Goal: Transaction & Acquisition: Purchase product/service

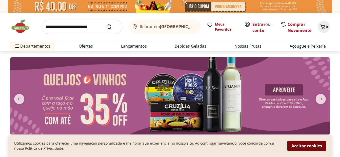
click at [313, 148] on button "Aceitar cookies" at bounding box center [306, 146] width 39 height 10
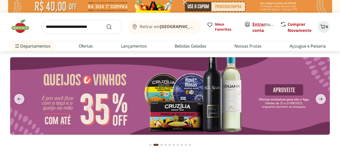
click at [258, 25] on link "Entrar" at bounding box center [259, 25] width 13 height 6
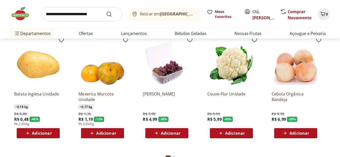
scroll to position [431, 0]
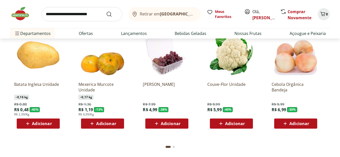
click at [223, 125] on icon at bounding box center [221, 124] width 6 height 6
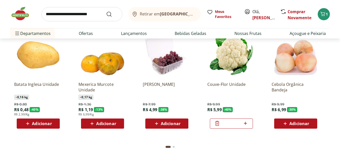
click at [95, 125] on span "Adicionar" at bounding box center [102, 124] width 27 height 6
click at [119, 124] on icon at bounding box center [117, 123] width 6 height 6
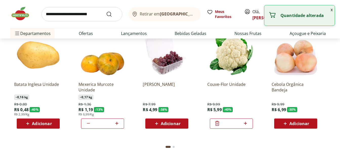
click at [118, 124] on icon at bounding box center [117, 123] width 6 height 6
type input "*"
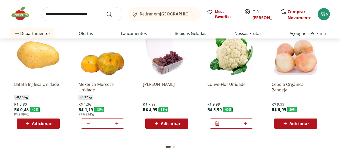
click at [26, 125] on icon at bounding box center [28, 124] width 6 height 6
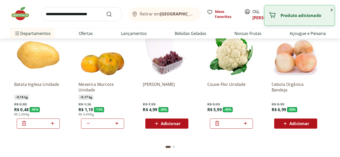
click at [53, 123] on icon at bounding box center [52, 123] width 3 height 3
click at [53, 123] on icon at bounding box center [52, 123] width 6 height 6
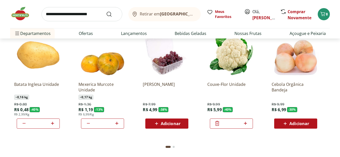
click at [53, 123] on icon at bounding box center [52, 123] width 6 height 6
type input "*"
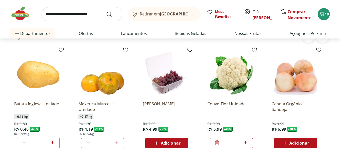
scroll to position [380, 0]
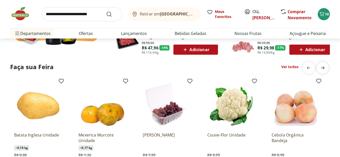
click at [324, 68] on icon "next" at bounding box center [323, 68] width 4 height 3
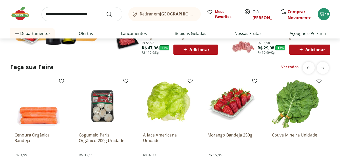
click at [267, 76] on section "Faça sua Feira Ver todos Batata Inglesa Unidade ~ 0,16 kg R$ 0,80 R$ 0,48 - 40 …" at bounding box center [170, 133] width 320 height 142
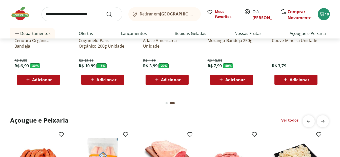
scroll to position [481, 0]
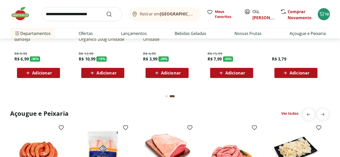
click at [166, 95] on div "Go to page 1 from fs-carousel" at bounding box center [167, 96] width 2 height 2
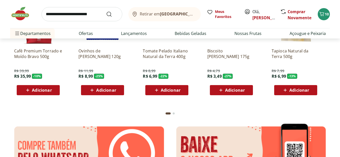
scroll to position [633, 0]
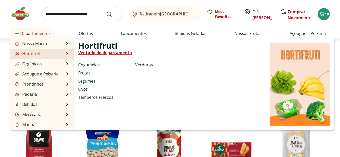
click at [57, 53] on li "Hortifruti Hortifruti Ver tudo do departamento Cogumelos Frutas Legumes Ovos Te…" at bounding box center [42, 54] width 64 height 10
click at [94, 51] on link "Ver tudo do departamento" at bounding box center [105, 53] width 54 height 6
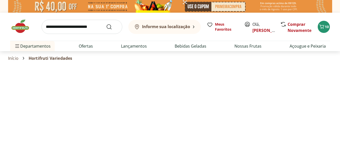
select select "**********"
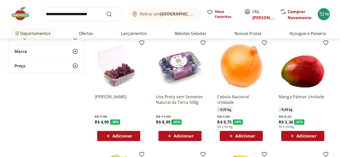
scroll to position [177, 0]
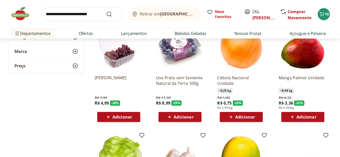
click at [236, 116] on span "Adicionar" at bounding box center [245, 117] width 20 height 4
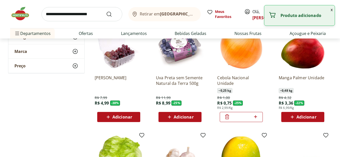
click at [255, 114] on icon at bounding box center [256, 117] width 6 height 6
click at [255, 115] on icon at bounding box center [256, 117] width 6 height 6
type input "*"
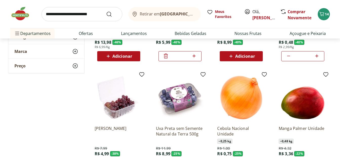
scroll to position [152, 0]
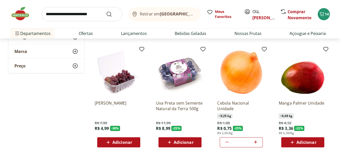
click at [177, 144] on span "Adicionar" at bounding box center [184, 142] width 20 height 4
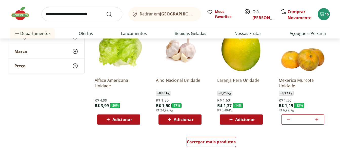
scroll to position [304, 0]
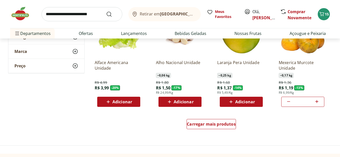
click at [174, 101] on span "Adicionar" at bounding box center [184, 102] width 20 height 4
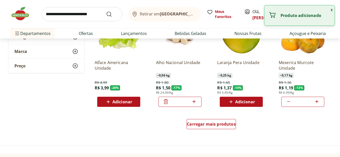
click at [194, 102] on icon at bounding box center [194, 102] width 6 height 6
type input "*"
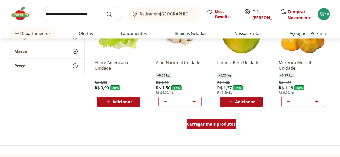
click at [199, 122] on span "Carregar mais produtos" at bounding box center [211, 124] width 49 height 4
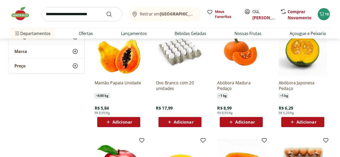
scroll to position [380, 0]
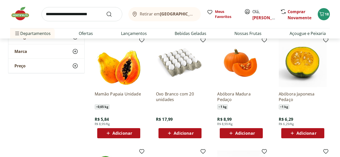
click at [107, 133] on icon at bounding box center [108, 133] width 6 height 6
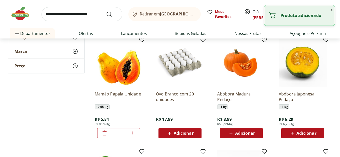
click at [133, 133] on icon at bounding box center [132, 132] width 3 height 3
type input "*"
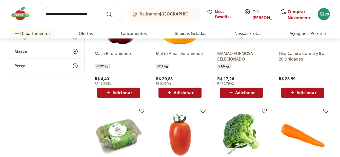
scroll to position [507, 0]
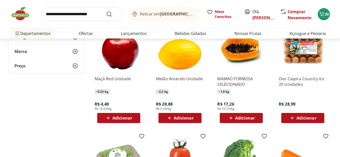
click at [120, 118] on span "Adicionar" at bounding box center [122, 118] width 20 height 4
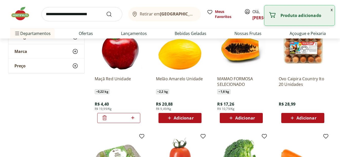
click at [133, 119] on icon at bounding box center [133, 118] width 6 height 6
type input "*"
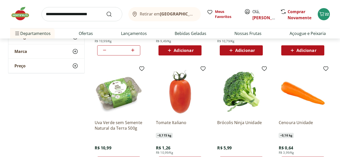
scroll to position [608, 0]
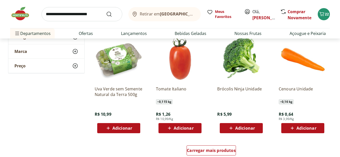
click at [176, 128] on span "Adicionar" at bounding box center [184, 128] width 20 height 4
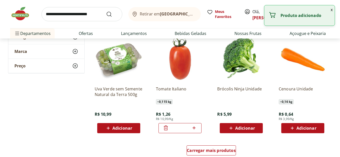
click at [194, 128] on icon at bounding box center [194, 127] width 3 height 3
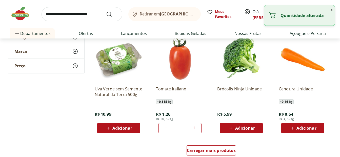
type input "*"
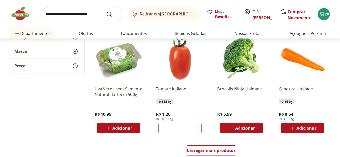
click at [242, 126] on span "Adicionar" at bounding box center [245, 128] width 20 height 4
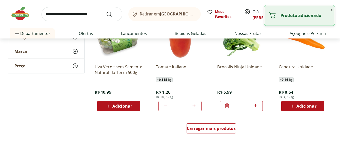
scroll to position [684, 0]
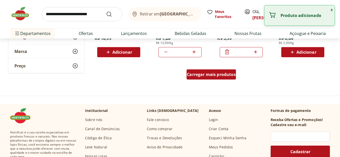
click at [206, 74] on span "Carregar mais produtos" at bounding box center [211, 74] width 49 height 4
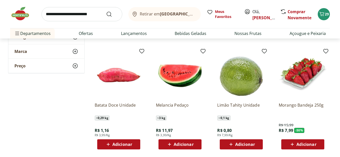
scroll to position [836, 0]
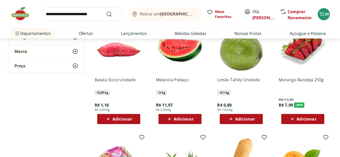
click at [104, 120] on div "Adicionar" at bounding box center [118, 118] width 35 height 9
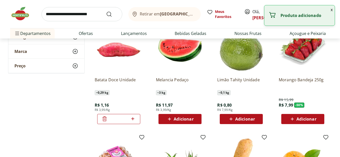
click at [132, 119] on icon at bounding box center [132, 118] width 3 height 3
type input "*"
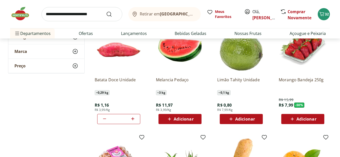
click at [293, 120] on icon at bounding box center [292, 119] width 3 height 3
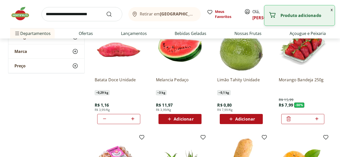
click at [316, 119] on icon at bounding box center [317, 119] width 6 height 6
type input "*"
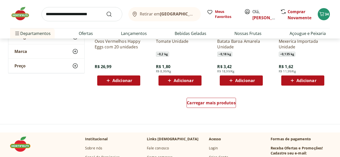
scroll to position [988, 0]
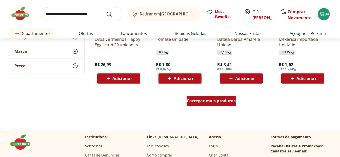
click at [217, 102] on span "Carregar mais produtos" at bounding box center [211, 101] width 49 height 4
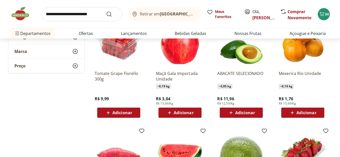
scroll to position [735, 0]
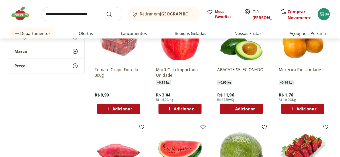
click at [230, 111] on icon at bounding box center [231, 109] width 6 height 6
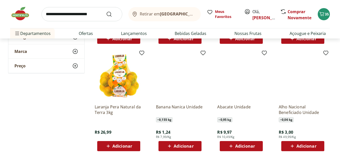
scroll to position [1038, 0]
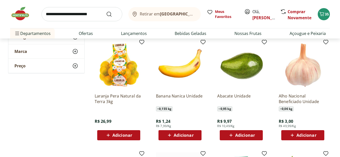
click at [304, 133] on span "Adicionar" at bounding box center [307, 135] width 20 height 4
click at [318, 136] on icon at bounding box center [317, 135] width 6 height 6
type input "*"
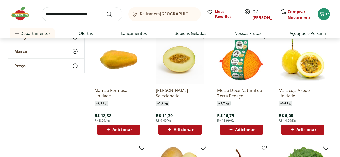
scroll to position [1165, 0]
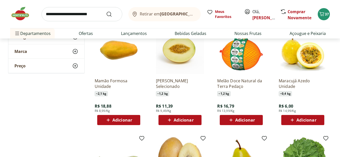
click at [240, 121] on span "Adicionar" at bounding box center [245, 120] width 20 height 4
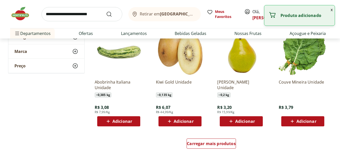
scroll to position [1266, 0]
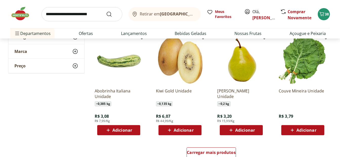
click at [111, 130] on icon at bounding box center [108, 130] width 6 height 6
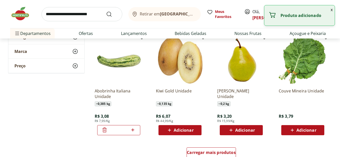
click at [133, 130] on icon at bounding box center [132, 129] width 3 height 3
type input "*"
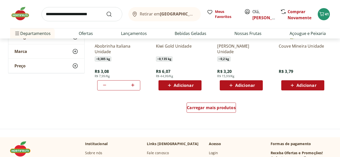
scroll to position [1317, 0]
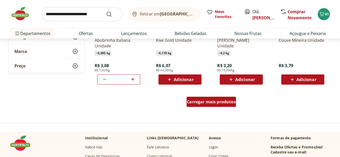
click at [220, 102] on span "Carregar mais produtos" at bounding box center [211, 102] width 49 height 4
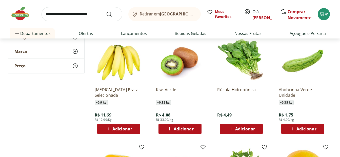
scroll to position [1494, 0]
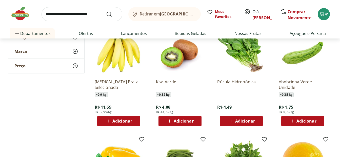
click at [110, 122] on icon at bounding box center [108, 121] width 6 height 6
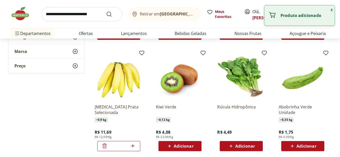
scroll to position [1469, 0]
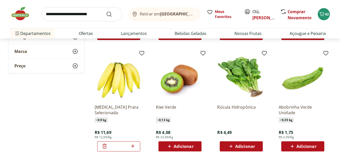
click at [300, 147] on span "Adicionar" at bounding box center [307, 146] width 20 height 4
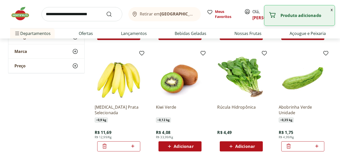
click at [318, 145] on icon at bounding box center [317, 146] width 6 height 6
type input "*"
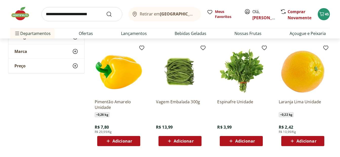
scroll to position [1596, 0]
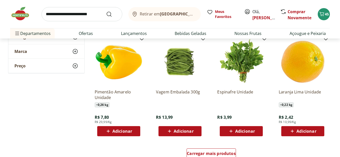
click at [179, 130] on span "Adicionar" at bounding box center [184, 131] width 20 height 4
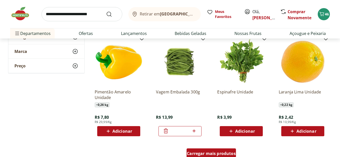
click at [218, 151] on span "Carregar mais produtos" at bounding box center [211, 153] width 49 height 4
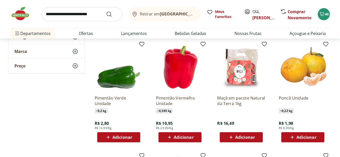
scroll to position [1722, 0]
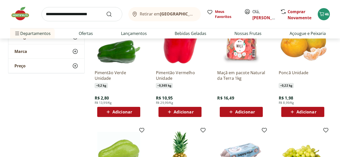
click at [171, 112] on icon at bounding box center [169, 112] width 6 height 6
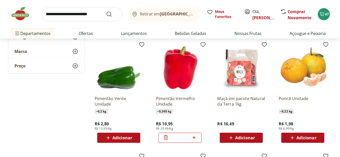
scroll to position [1697, 0]
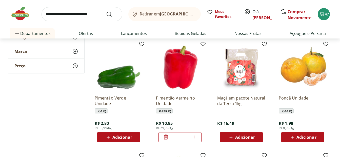
click at [165, 137] on icon at bounding box center [166, 137] width 4 height 5
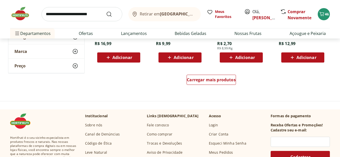
scroll to position [2001, 0]
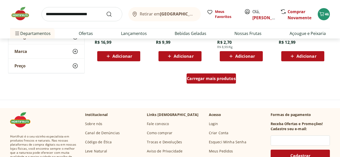
click at [210, 78] on span "Carregar mais produtos" at bounding box center [211, 78] width 49 height 4
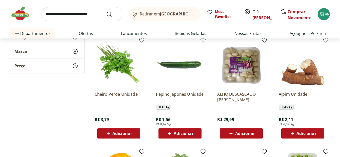
scroll to position [2153, 0]
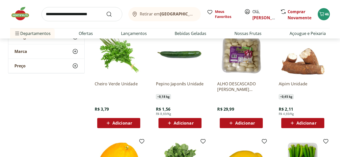
click at [117, 123] on span "Adicionar" at bounding box center [122, 123] width 20 height 4
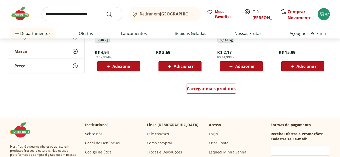
scroll to position [2330, 0]
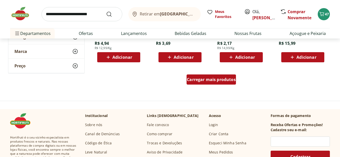
click at [205, 82] on span "Carregar mais produtos" at bounding box center [211, 80] width 49 height 4
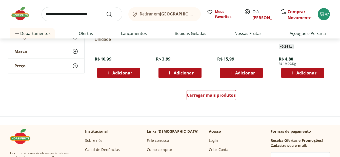
scroll to position [2659, 0]
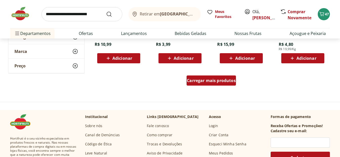
click at [207, 83] on span "Carregar mais produtos" at bounding box center [211, 81] width 49 height 4
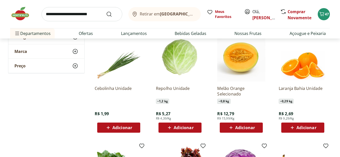
scroll to position [2710, 0]
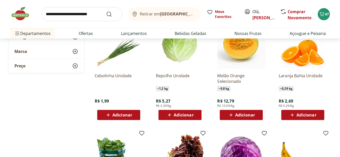
click at [177, 114] on span "Adicionar" at bounding box center [184, 115] width 20 height 4
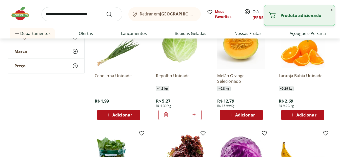
scroll to position [2685, 0]
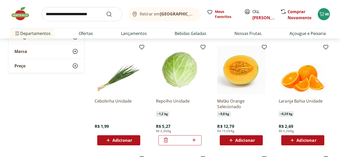
click at [229, 140] on icon at bounding box center [231, 140] width 6 height 6
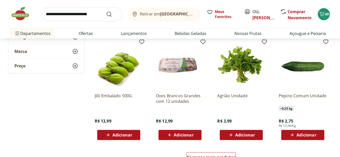
scroll to position [2913, 0]
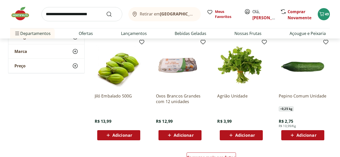
click at [302, 134] on span "Adicionar" at bounding box center [307, 135] width 20 height 4
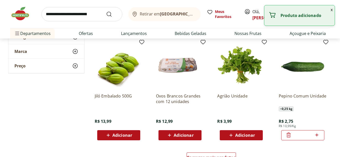
click at [316, 132] on icon at bounding box center [317, 135] width 6 height 6
click at [315, 134] on icon at bounding box center [317, 135] width 6 height 6
type input "*"
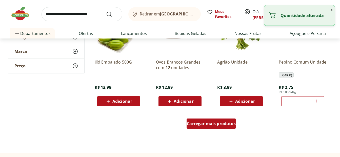
scroll to position [2963, 0]
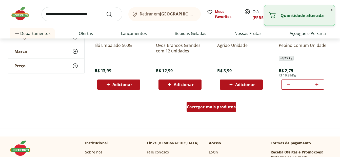
click at [207, 109] on span "Carregar mais produtos" at bounding box center [211, 107] width 49 height 4
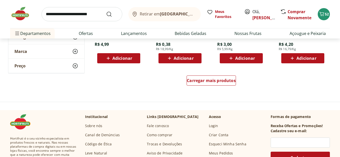
scroll to position [3343, 0]
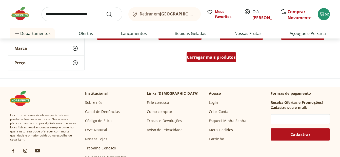
click at [203, 59] on span "Carregar mais produtos" at bounding box center [211, 57] width 49 height 4
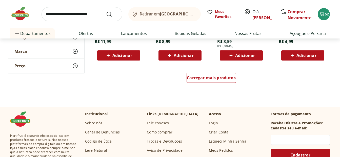
scroll to position [3673, 0]
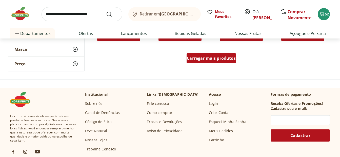
click at [216, 60] on span "Carregar mais produtos" at bounding box center [211, 58] width 49 height 4
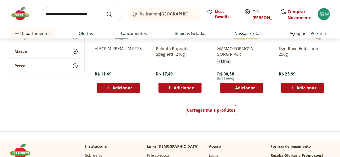
scroll to position [3951, 0]
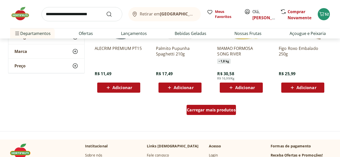
click at [212, 111] on span "Carregar mais produtos" at bounding box center [211, 110] width 49 height 4
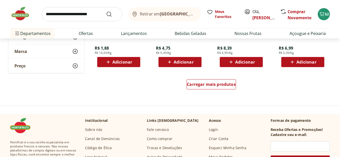
scroll to position [4280, 0]
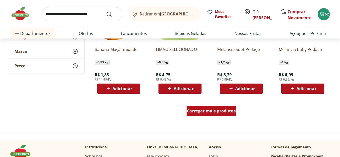
click at [191, 112] on span "Carregar mais produtos" at bounding box center [211, 111] width 49 height 4
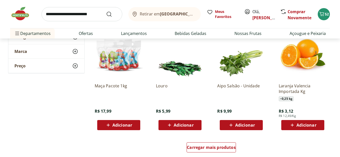
scroll to position [4584, 0]
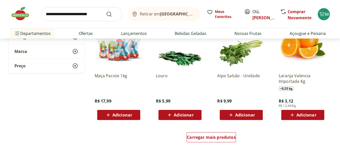
click at [300, 115] on span "Adicionar" at bounding box center [307, 115] width 20 height 4
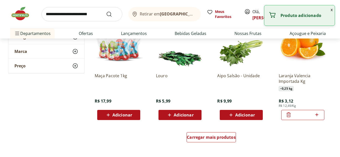
click at [317, 115] on icon at bounding box center [317, 114] width 3 height 3
type input "*"
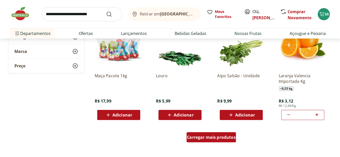
click at [206, 138] on span "Carregar mais produtos" at bounding box center [211, 137] width 49 height 4
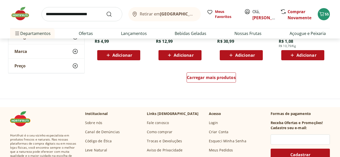
scroll to position [4990, 0]
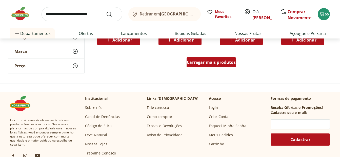
click at [215, 61] on span "Carregar mais produtos" at bounding box center [211, 62] width 49 height 4
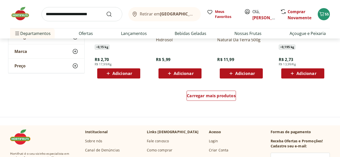
scroll to position [5319, 0]
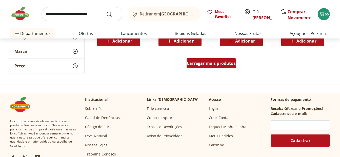
click at [213, 65] on span "Carregar mais produtos" at bounding box center [211, 63] width 49 height 4
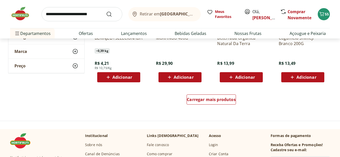
scroll to position [5648, 0]
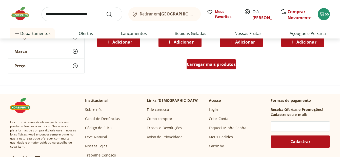
click at [219, 62] on span "Carregar mais produtos" at bounding box center [211, 64] width 49 height 4
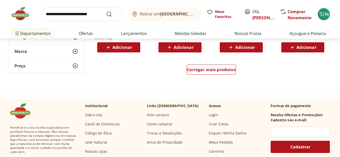
scroll to position [5977, 0]
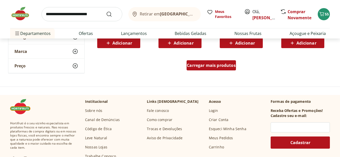
click at [216, 64] on span "Carregar mais produtos" at bounding box center [211, 65] width 49 height 4
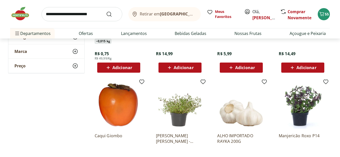
scroll to position [5952, 0]
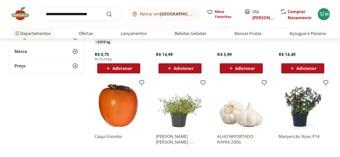
click at [82, 13] on input "search" at bounding box center [82, 14] width 81 height 14
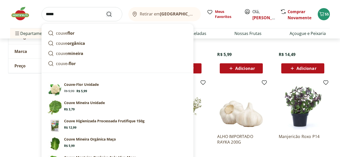
type input "*****"
click at [110, 13] on icon "Submit Search" at bounding box center [109, 14] width 6 height 6
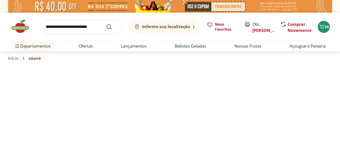
select select "**********"
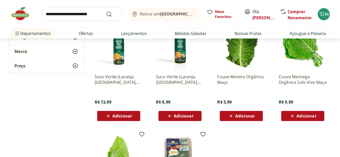
scroll to position [203, 0]
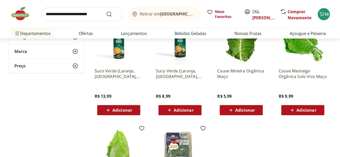
click at [241, 110] on span "Adicionar" at bounding box center [245, 110] width 20 height 4
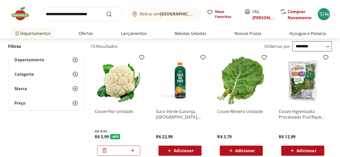
scroll to position [0, 0]
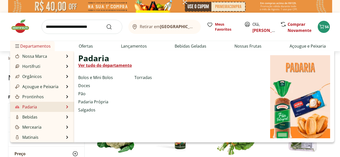
click at [27, 108] on link "Padaria" at bounding box center [25, 107] width 23 height 6
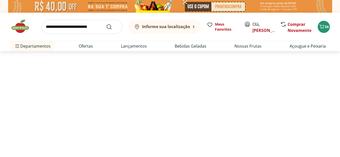
select select "**********"
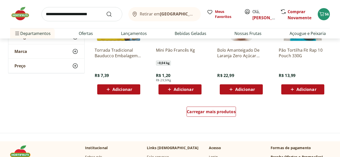
scroll to position [304, 0]
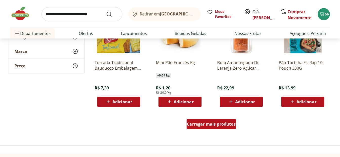
click at [197, 124] on span "Carregar mais produtos" at bounding box center [211, 124] width 49 height 4
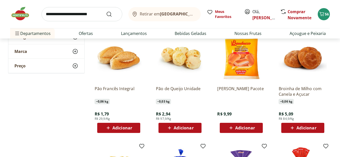
scroll to position [507, 0]
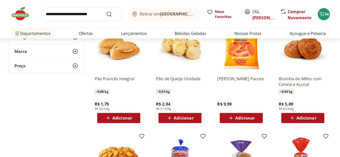
click at [107, 118] on icon at bounding box center [108, 118] width 3 height 3
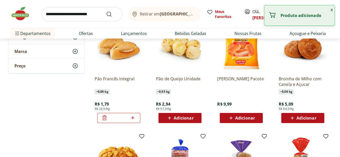
click at [107, 118] on icon at bounding box center [105, 118] width 6 height 6
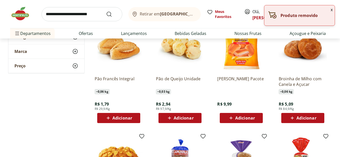
click at [107, 118] on icon at bounding box center [108, 118] width 3 height 3
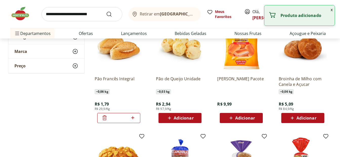
click at [134, 120] on icon at bounding box center [133, 118] width 6 height 6
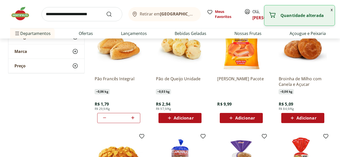
type input "*"
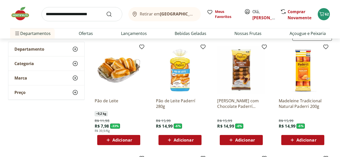
scroll to position [0, 0]
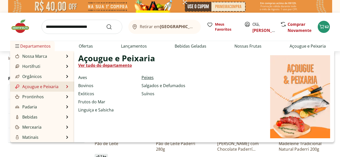
click at [149, 77] on link "Peixes" at bounding box center [148, 77] width 12 height 6
select select "**********"
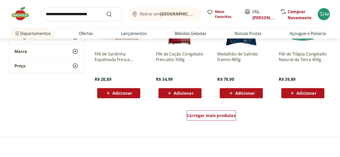
scroll to position [329, 0]
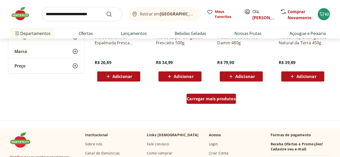
click at [218, 98] on span "Carregar mais produtos" at bounding box center [211, 99] width 49 height 4
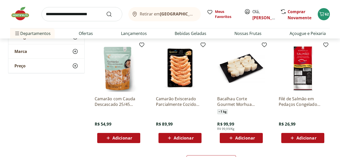
scroll to position [608, 0]
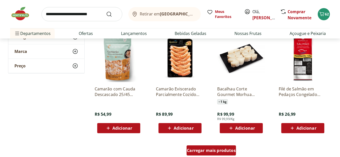
click at [222, 150] on span "Carregar mais produtos" at bounding box center [211, 150] width 49 height 4
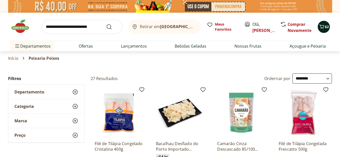
drag, startPoint x: 324, startPoint y: 24, endPoint x: 324, endPoint y: 26, distance: 2.6
click at [324, 26] on icon "Carrinho" at bounding box center [322, 27] width 6 height 6
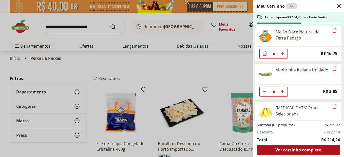
scroll to position [532, 0]
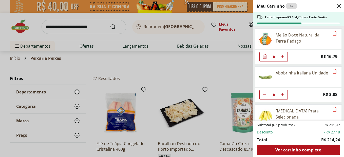
type input "*"
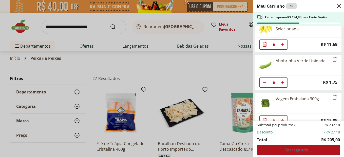
scroll to position [583, 0]
type input "*"
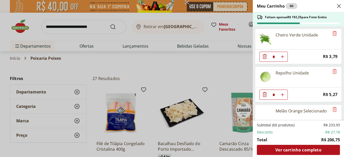
scroll to position [709, 0]
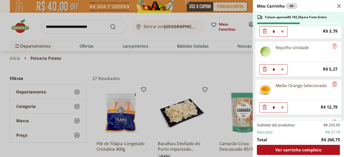
click at [332, 83] on icon "Remove" at bounding box center [335, 84] width 6 height 6
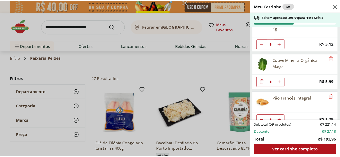
scroll to position [820, 0]
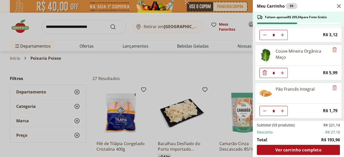
click at [57, 26] on div "Meu Carrinho 59 Faltam apenas R$ 205,04 para Frete Grátis Couve-Flor Unidade * …" at bounding box center [172, 78] width 344 height 157
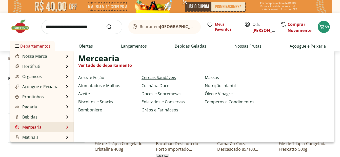
click at [160, 77] on link "Cereais Saudáveis" at bounding box center [159, 77] width 34 height 6
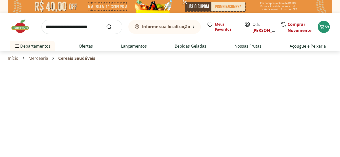
select select "**********"
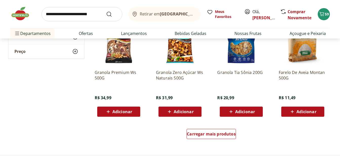
scroll to position [304, 0]
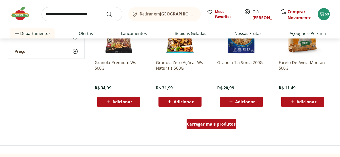
click at [208, 127] on div "Carregar mais produtos" at bounding box center [211, 124] width 49 height 10
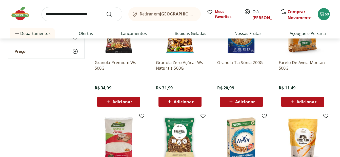
click at [310, 104] on span "Adicionar" at bounding box center [307, 102] width 20 height 4
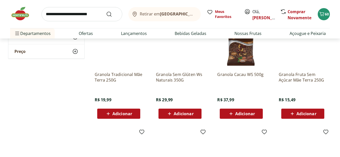
scroll to position [456, 0]
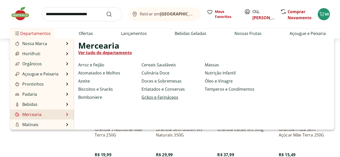
click at [156, 98] on link "Grãos e Farináceos" at bounding box center [160, 97] width 37 height 6
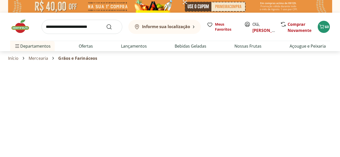
select select "**********"
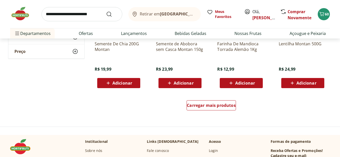
scroll to position [355, 0]
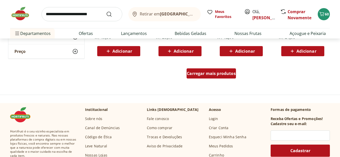
click at [206, 75] on span "Carregar mais produtos" at bounding box center [211, 73] width 49 height 4
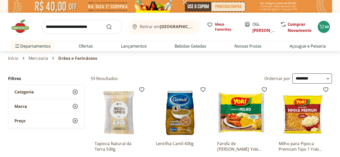
select select "**********"
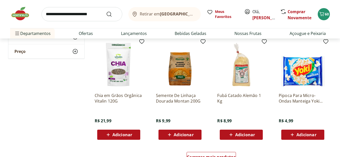
scroll to position [633, 0]
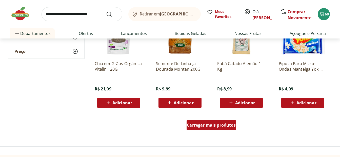
click at [202, 124] on span "Carregar mais produtos" at bounding box center [211, 125] width 49 height 4
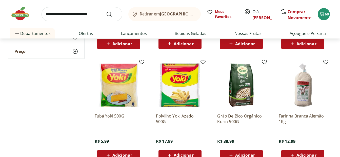
scroll to position [810, 0]
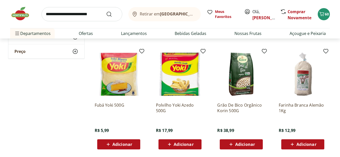
click at [112, 146] on span "Adicionar" at bounding box center [122, 144] width 20 height 4
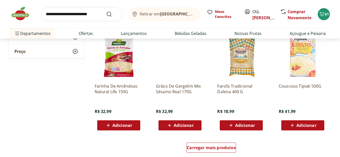
scroll to position [962, 0]
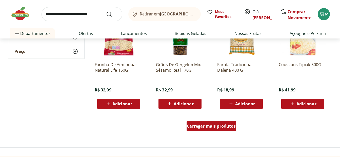
click at [220, 127] on span "Carregar mais produtos" at bounding box center [211, 126] width 49 height 4
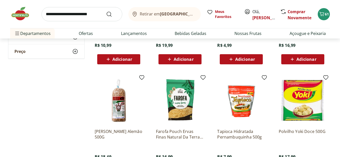
scroll to position [988, 0]
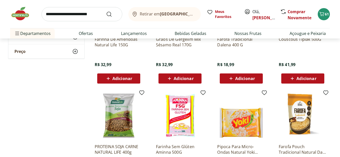
click at [66, 16] on input "search" at bounding box center [82, 14] width 81 height 14
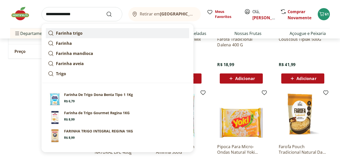
click at [73, 33] on strong "Farinha trigo" at bounding box center [69, 33] width 27 height 6
type input "**********"
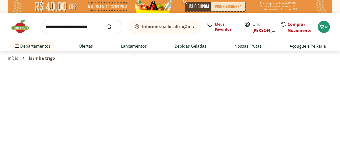
select select "**********"
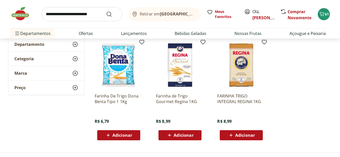
scroll to position [76, 0]
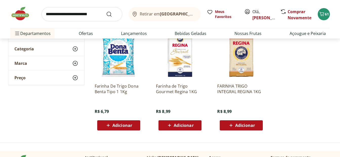
click at [177, 125] on span "Adicionar" at bounding box center [184, 125] width 20 height 4
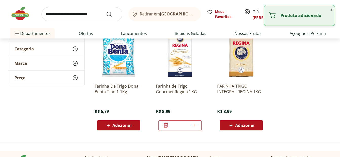
click at [232, 126] on icon at bounding box center [231, 125] width 6 height 6
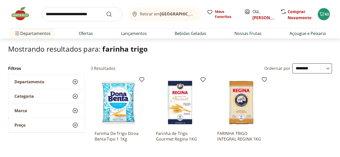
scroll to position [0, 0]
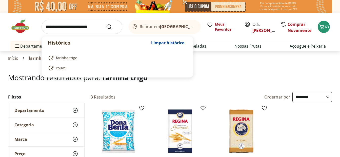
click at [63, 28] on input "search" at bounding box center [82, 27] width 81 height 14
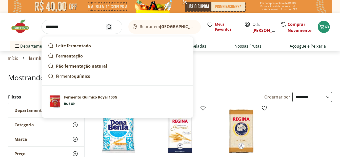
type input "********"
click at [108, 26] on icon "Submit Search" at bounding box center [109, 27] width 6 height 6
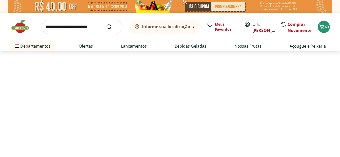
select select "**********"
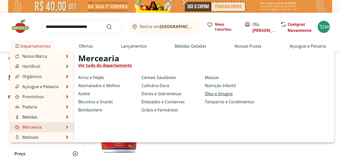
click at [224, 94] on link "Óleo e Vinagre" at bounding box center [219, 94] width 28 height 6
select select "**********"
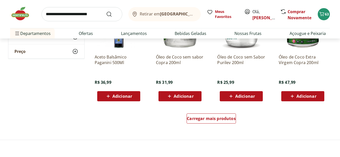
scroll to position [329, 0]
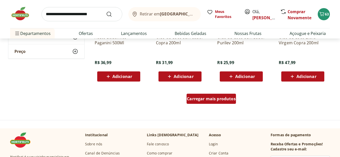
click at [195, 97] on span "Carregar mais produtos" at bounding box center [211, 99] width 49 height 4
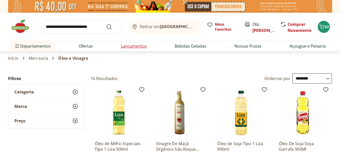
click at [129, 46] on link "Lançamentos" at bounding box center [134, 46] width 26 height 6
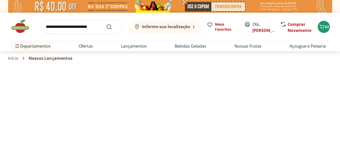
select select "**********"
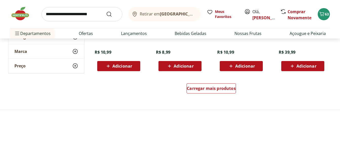
scroll to position [355, 0]
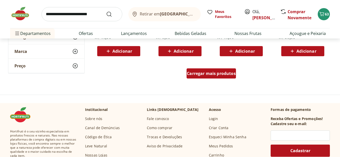
click at [206, 72] on span "Carregar mais produtos" at bounding box center [211, 73] width 49 height 4
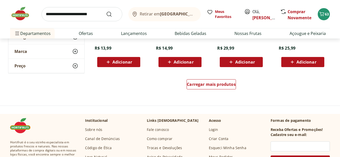
scroll to position [684, 0]
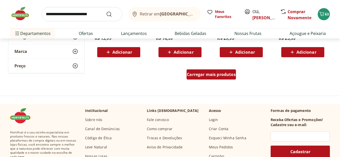
click at [197, 73] on span "Carregar mais produtos" at bounding box center [211, 74] width 49 height 4
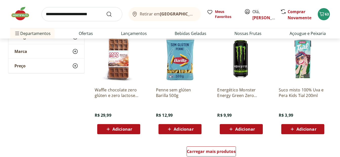
scroll to position [988, 0]
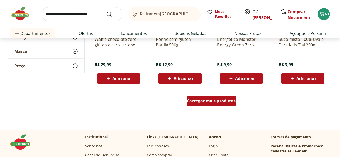
click at [194, 105] on div "Carregar mais produtos" at bounding box center [211, 101] width 49 height 10
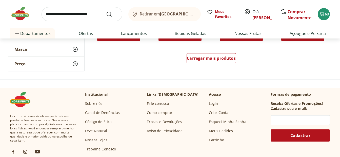
scroll to position [1368, 0]
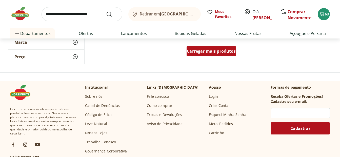
click at [211, 54] on div "Carregar mais produtos" at bounding box center [211, 51] width 49 height 10
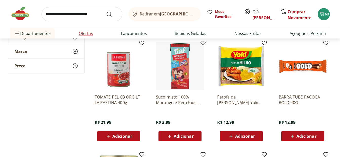
click at [86, 34] on link "Ofertas" at bounding box center [86, 33] width 14 height 6
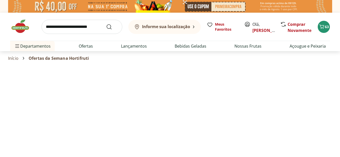
select select "**********"
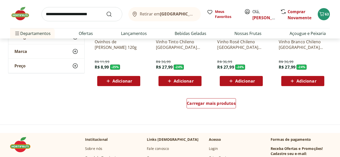
scroll to position [329, 0]
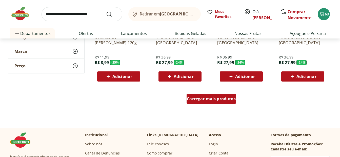
click at [204, 100] on span "Carregar mais produtos" at bounding box center [211, 99] width 49 height 4
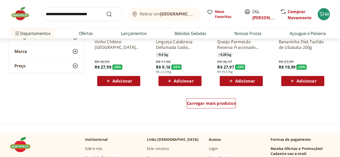
scroll to position [659, 0]
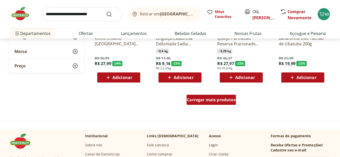
click at [209, 102] on span "Carregar mais produtos" at bounding box center [211, 100] width 49 height 4
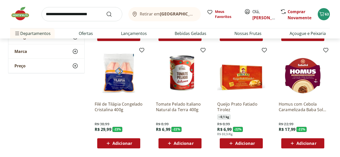
scroll to position [709, 0]
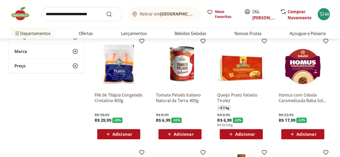
click at [179, 136] on span "Adicionar" at bounding box center [184, 134] width 20 height 4
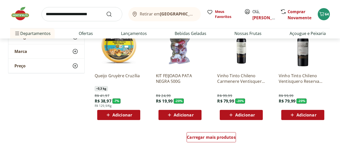
scroll to position [937, 0]
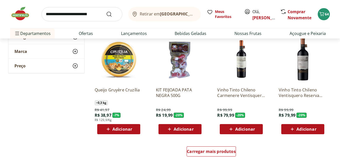
click at [109, 132] on icon at bounding box center [108, 129] width 6 height 6
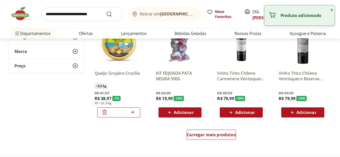
scroll to position [962, 0]
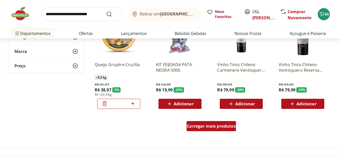
click at [214, 128] on span "Carregar mais produtos" at bounding box center [211, 126] width 49 height 4
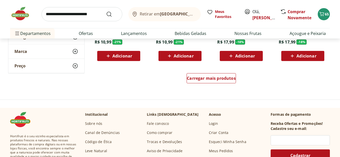
scroll to position [1342, 0]
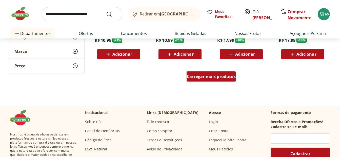
click at [207, 77] on span "Carregar mais produtos" at bounding box center [211, 76] width 49 height 4
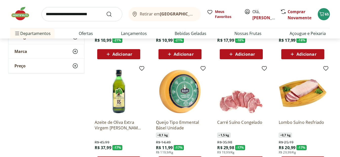
scroll to position [1368, 0]
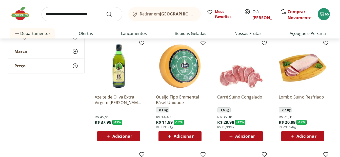
click at [178, 137] on span "Adicionar" at bounding box center [184, 136] width 20 height 4
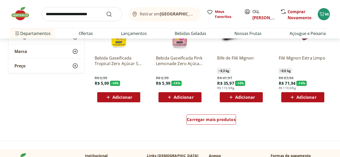
scroll to position [1646, 0]
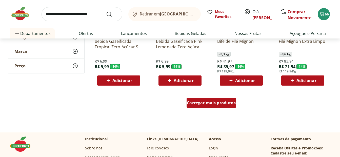
click at [225, 106] on div "Carregar mais produtos" at bounding box center [211, 103] width 49 height 10
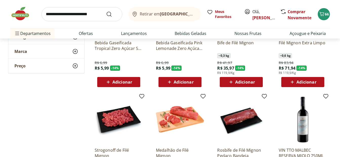
scroll to position [1545, 0]
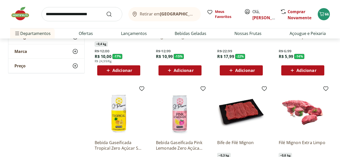
click at [70, 16] on input "search" at bounding box center [82, 14] width 81 height 14
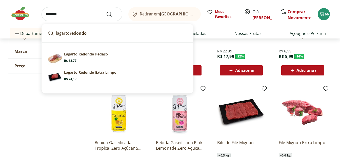
click at [79, 75] on section "Lagarto Redondo Extra Limpo Price: R$ 74,19" at bounding box center [125, 75] width 123 height 11
type input "**********"
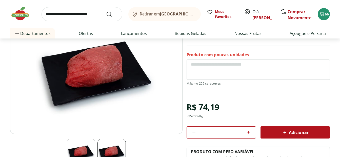
scroll to position [51, 0]
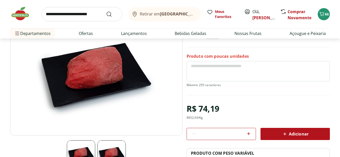
click at [289, 132] on span "Adicionar" at bounding box center [295, 134] width 27 height 6
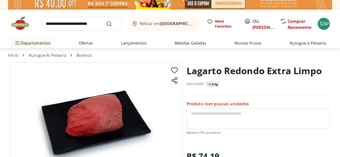
scroll to position [0, 0]
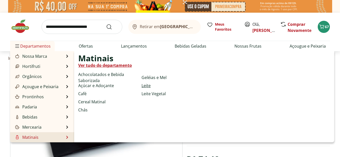
click at [147, 84] on link "Leite" at bounding box center [146, 86] width 9 height 6
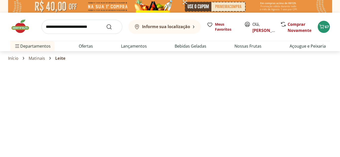
select select "**********"
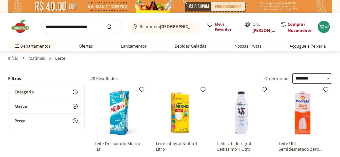
scroll to position [51, 0]
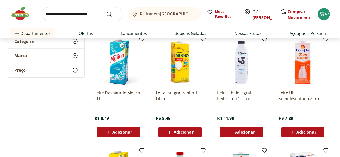
click at [247, 131] on span "Adicionar" at bounding box center [245, 132] width 20 height 4
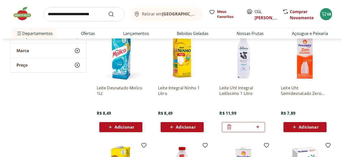
scroll to position [0, 0]
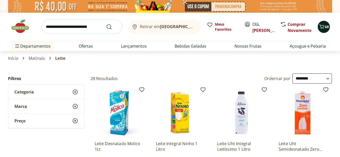
click at [326, 27] on span "68" at bounding box center [327, 26] width 4 height 5
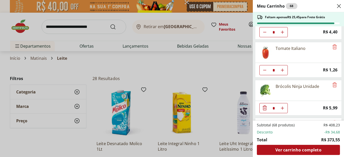
scroll to position [279, 0]
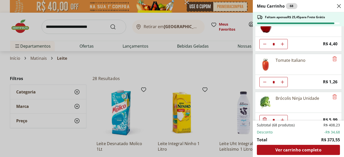
type input "*"
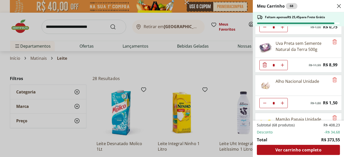
scroll to position [152, 0]
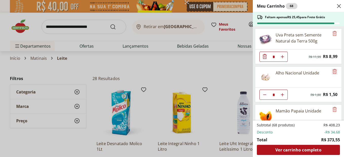
click at [332, 72] on icon "Remove" at bounding box center [335, 71] width 6 height 6
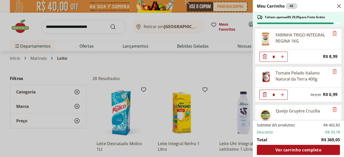
scroll to position [1013, 0]
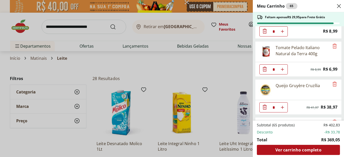
type input "*"
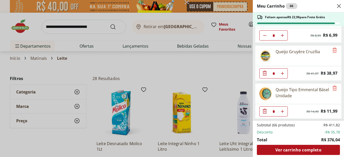
scroll to position [1038, 0]
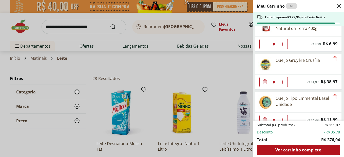
click at [265, 65] on img at bounding box center [265, 64] width 14 height 14
click at [333, 59] on icon "Remove" at bounding box center [335, 59] width 6 height 6
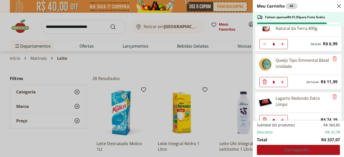
click at [266, 62] on img at bounding box center [265, 64] width 14 height 14
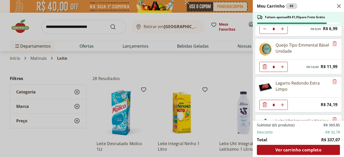
scroll to position [1086, 0]
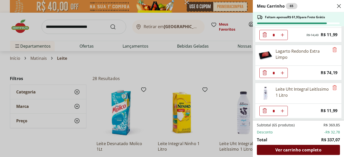
click at [288, 151] on span "Ver carrinho completo" at bounding box center [298, 150] width 46 height 4
